Goal: Task Accomplishment & Management: Complete application form

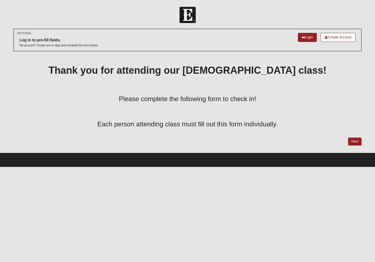
click at [355, 141] on link "Next" at bounding box center [354, 142] width 13 height 8
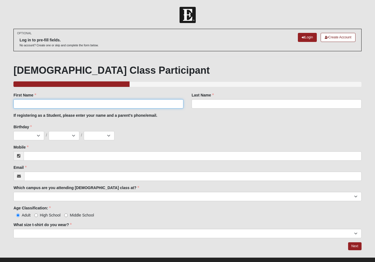
click at [159, 104] on input "First Name" at bounding box center [98, 103] width 170 height 9
type input "[PERSON_NAME]"
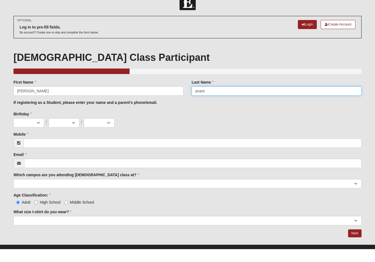
scroll to position [9, 0]
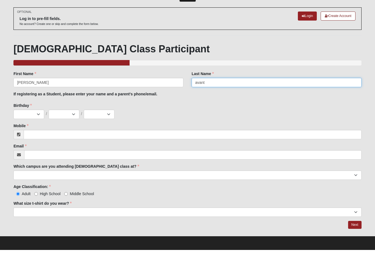
type input "avant"
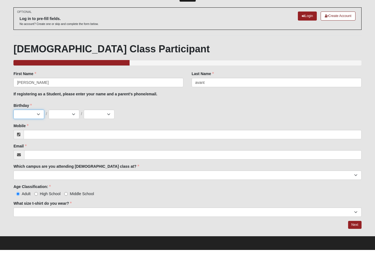
click at [26, 122] on select "Jan Feb Mar Apr May Jun [DATE] Aug Sep Oct Nov Dec" at bounding box center [28, 126] width 31 height 9
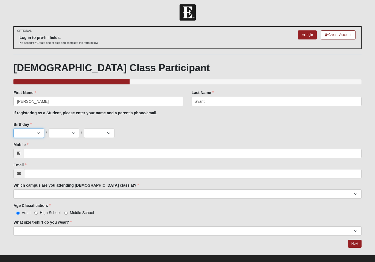
select select "10"
click at [65, 131] on select "1 2 3 4 5 6 7 8 9 10 11 12 13 14 15 16 17 18 19 20 21 22 23 24 25 26 27 28 29 3…" at bounding box center [64, 133] width 31 height 9
select select "27"
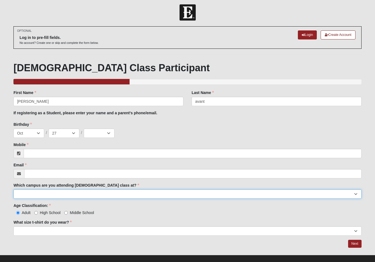
click at [57, 198] on select "Arlington Baymeadows Eleven22 Online [PERSON_NAME][GEOGRAPHIC_DATA] Jesup [GEOG…" at bounding box center [187, 194] width 348 height 9
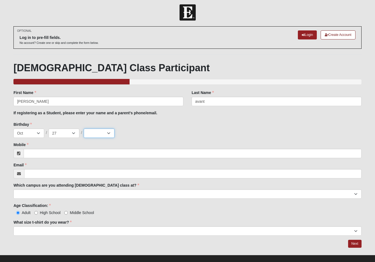
click at [97, 131] on select "2025 2024 2023 2022 2021 2020 2019 2018 2017 2016 2015 2014 2013 2012 2011 2010…" at bounding box center [99, 133] width 31 height 9
click at [107, 129] on select "2025 2024 2023 2022 2021 2020 2019 2018 2017 2016 2015 2014 2013 2012 2011 2010…" at bounding box center [99, 133] width 31 height 9
select select "1994"
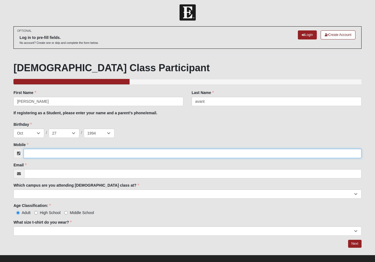
click at [82, 152] on input "Mobile" at bounding box center [193, 153] width 338 height 9
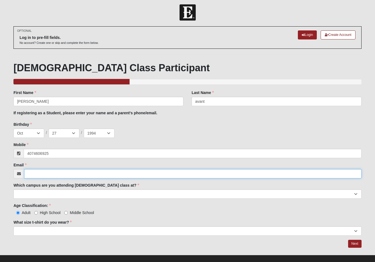
click at [189, 174] on input "Email" at bounding box center [192, 173] width 337 height 9
type input "[PHONE_NUMBER]"
type input "[EMAIL_ADDRESS][DOMAIN_NAME]"
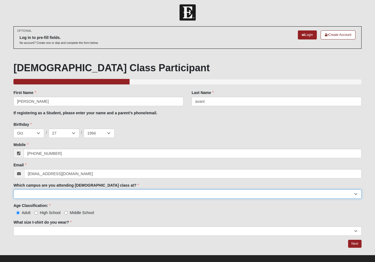
click at [184, 195] on select "Arlington Baymeadows Eleven22 Online [PERSON_NAME][GEOGRAPHIC_DATA] Jesup [GEOG…" at bounding box center [187, 194] width 348 height 9
select select "3"
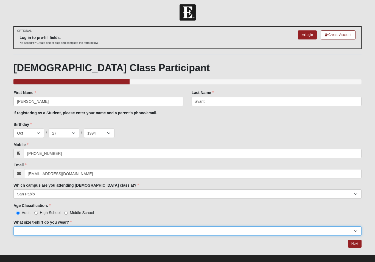
click at [114, 232] on select "Small Medium Large XL 2XL 3XL" at bounding box center [187, 231] width 348 height 9
select select "XL"
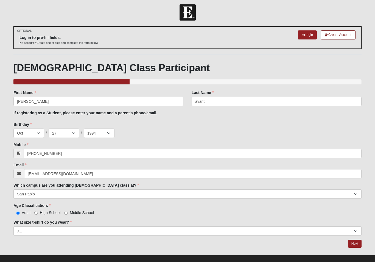
click at [353, 244] on link "Next" at bounding box center [354, 244] width 13 height 8
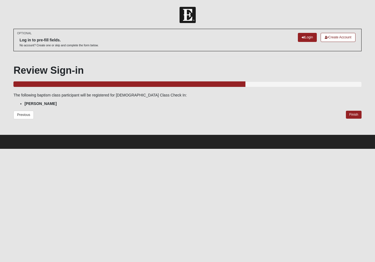
click at [355, 116] on link "Finish" at bounding box center [354, 115] width 16 height 8
